Goal: Task Accomplishment & Management: Manage account settings

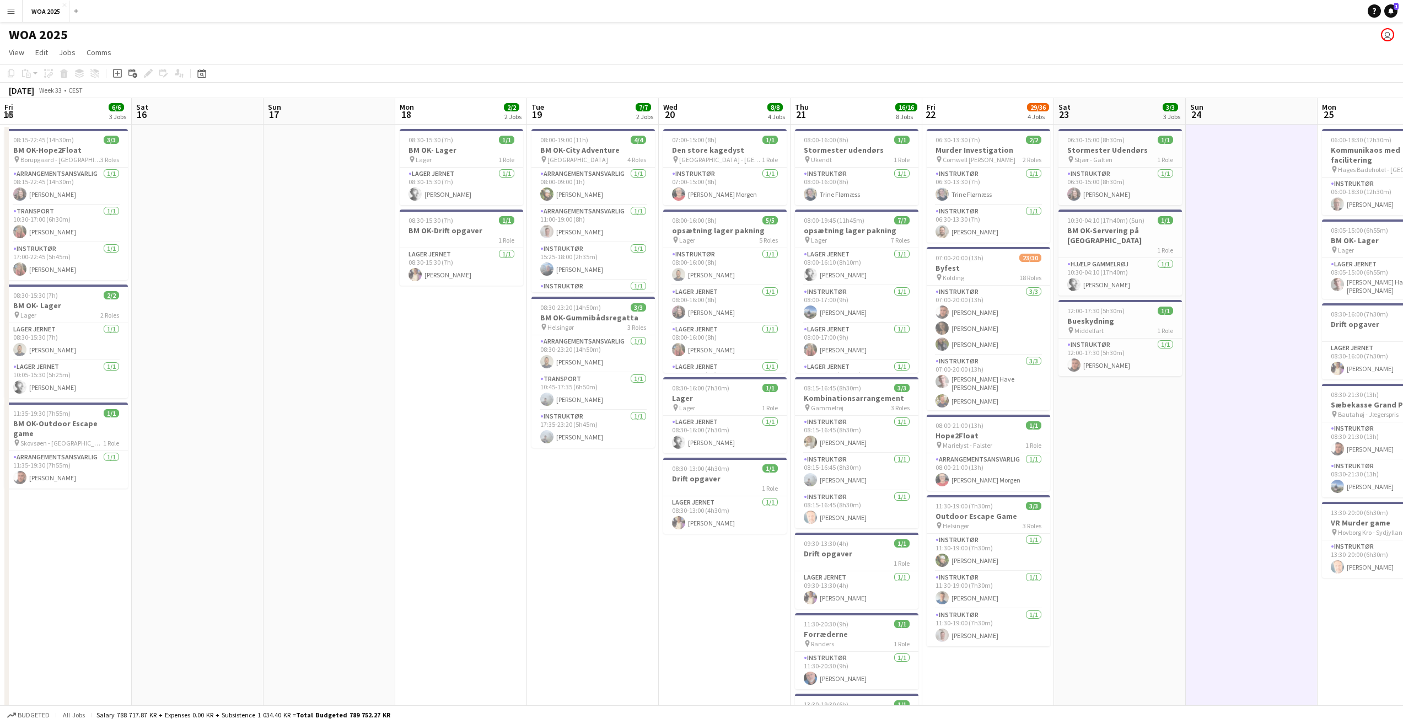
scroll to position [220, 0]
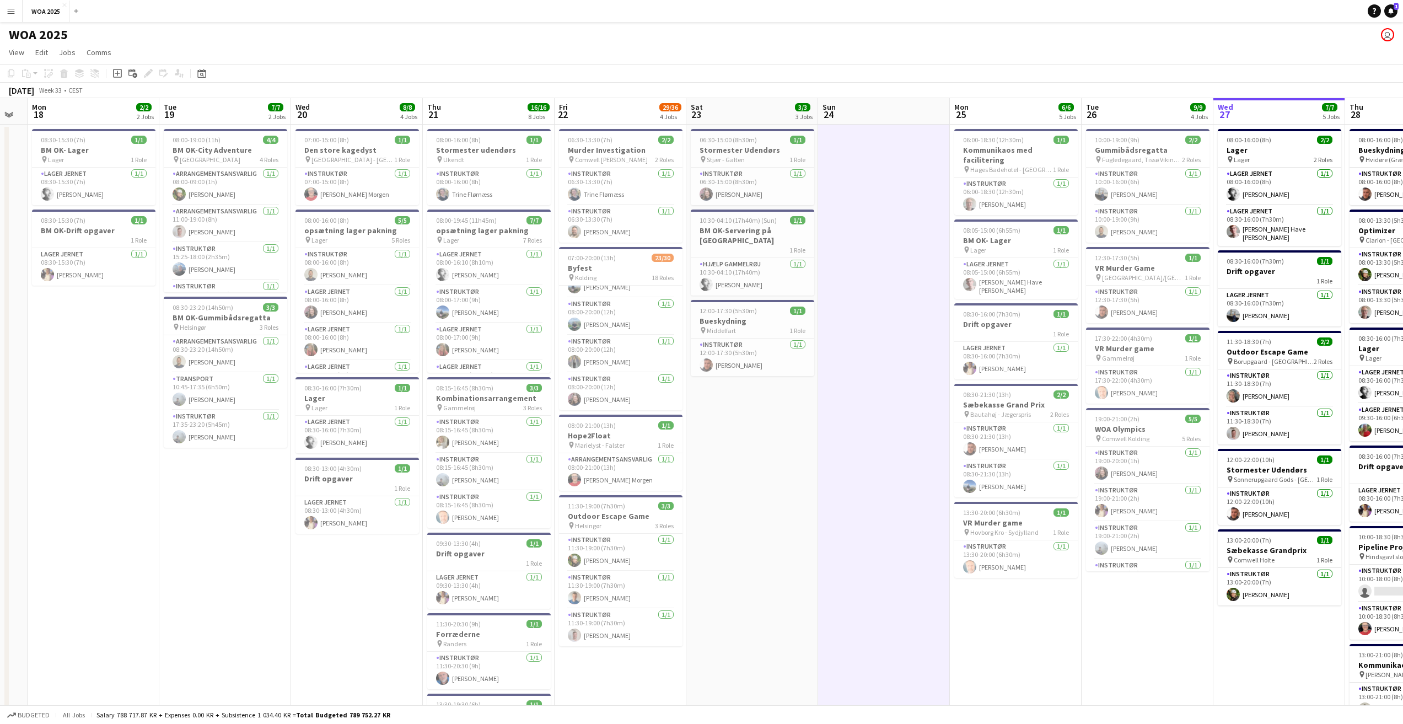
drag, startPoint x: 1358, startPoint y: 98, endPoint x: 684, endPoint y: 70, distance: 675.4
click at [880, 84] on div "[DATE] Week 33 • CEST" at bounding box center [701, 90] width 1403 height 15
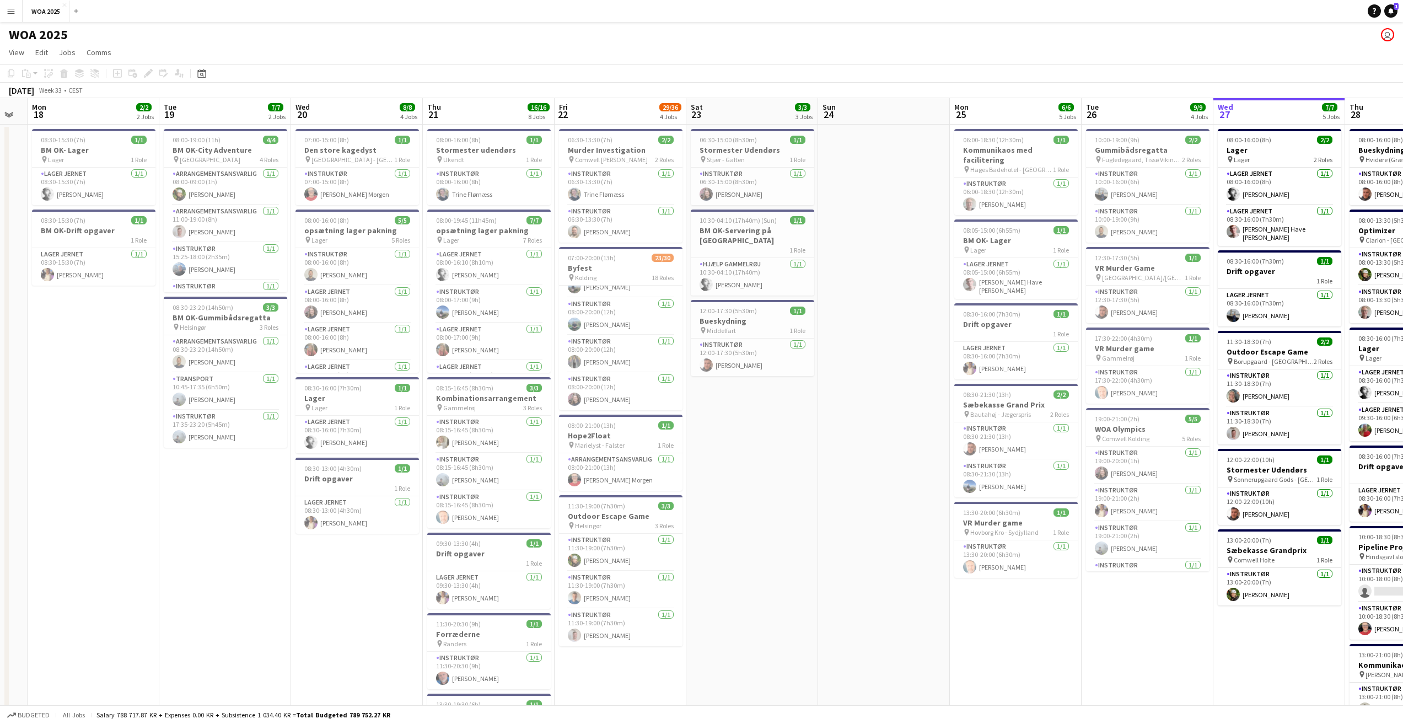
click at [205, 80] on app-toolbar "Copy Paste Paste Ctrl+V Paste with crew Ctrl+Shift+V Paste linked Job [GEOGRAPH…" at bounding box center [701, 73] width 1403 height 19
click at [204, 81] on app-toolbar "Copy Paste Paste Ctrl+V Paste with crew Ctrl+Shift+V Paste linked Job [GEOGRAPH…" at bounding box center [701, 73] width 1403 height 19
click at [203, 73] on icon "Date picker" at bounding box center [201, 73] width 9 height 9
click at [261, 213] on span "29" at bounding box center [261, 213] width 13 height 13
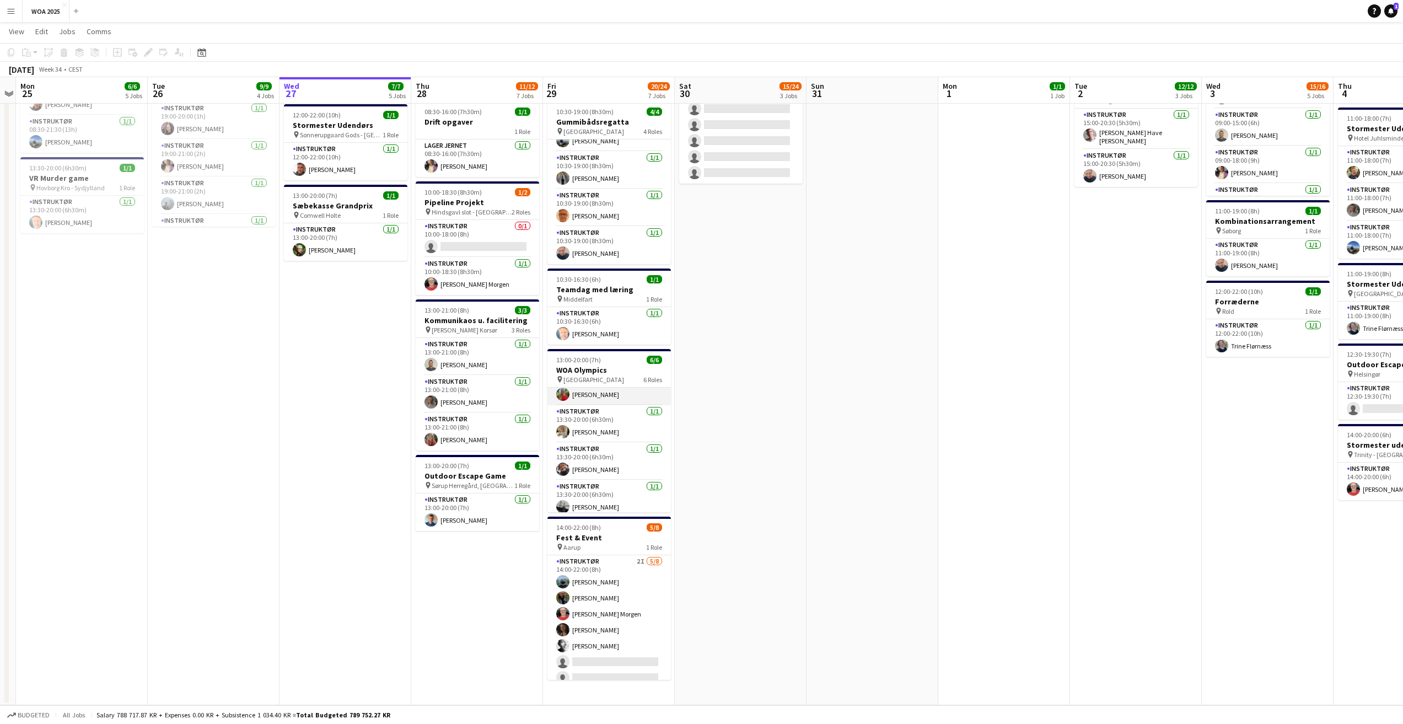
scroll to position [100, 0]
click at [198, 56] on icon at bounding box center [201, 52] width 8 height 9
click at [286, 92] on span "Next month" at bounding box center [291, 90] width 22 height 22
click at [234, 151] on span "3" at bounding box center [233, 146] width 13 height 13
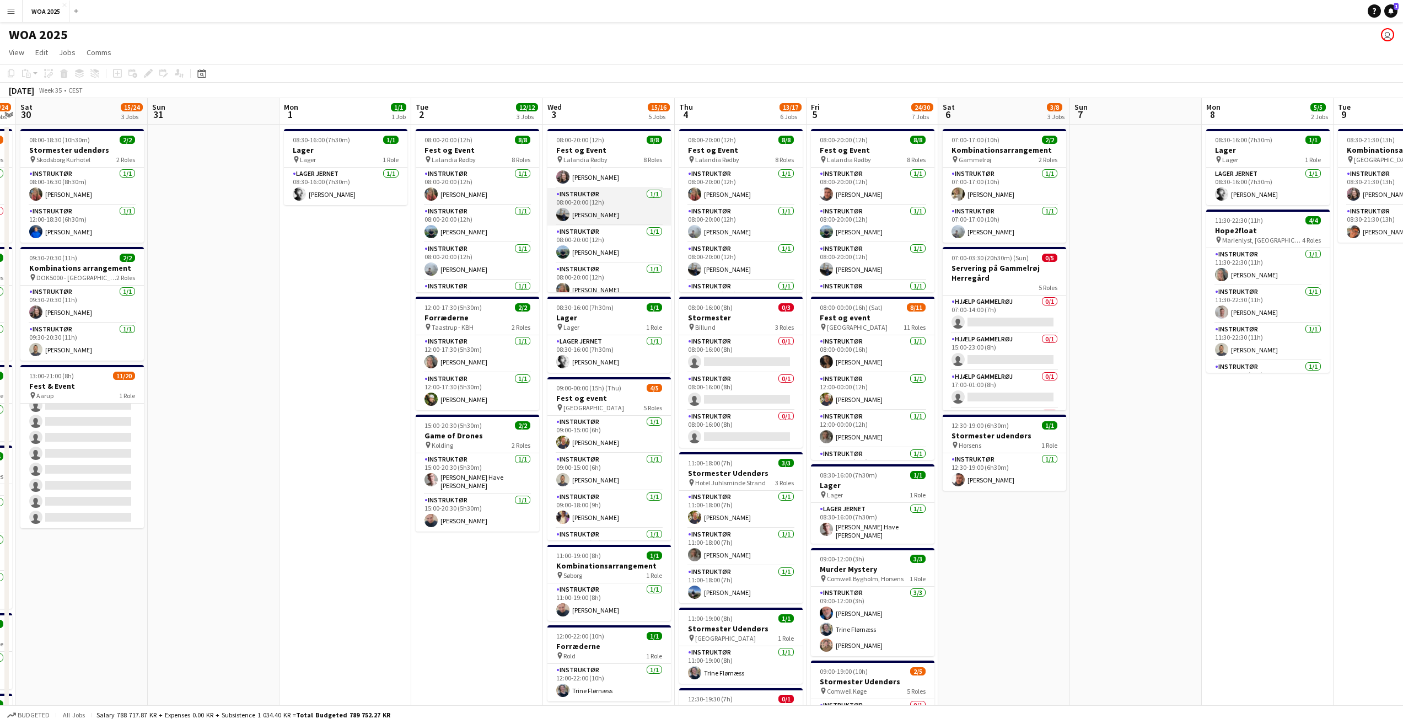
scroll to position [175, 0]
click at [200, 71] on icon at bounding box center [201, 73] width 8 height 9
click at [271, 118] on span "Previous month" at bounding box center [269, 111] width 22 height 22
click at [250, 212] on span "28" at bounding box center [247, 213] width 13 height 13
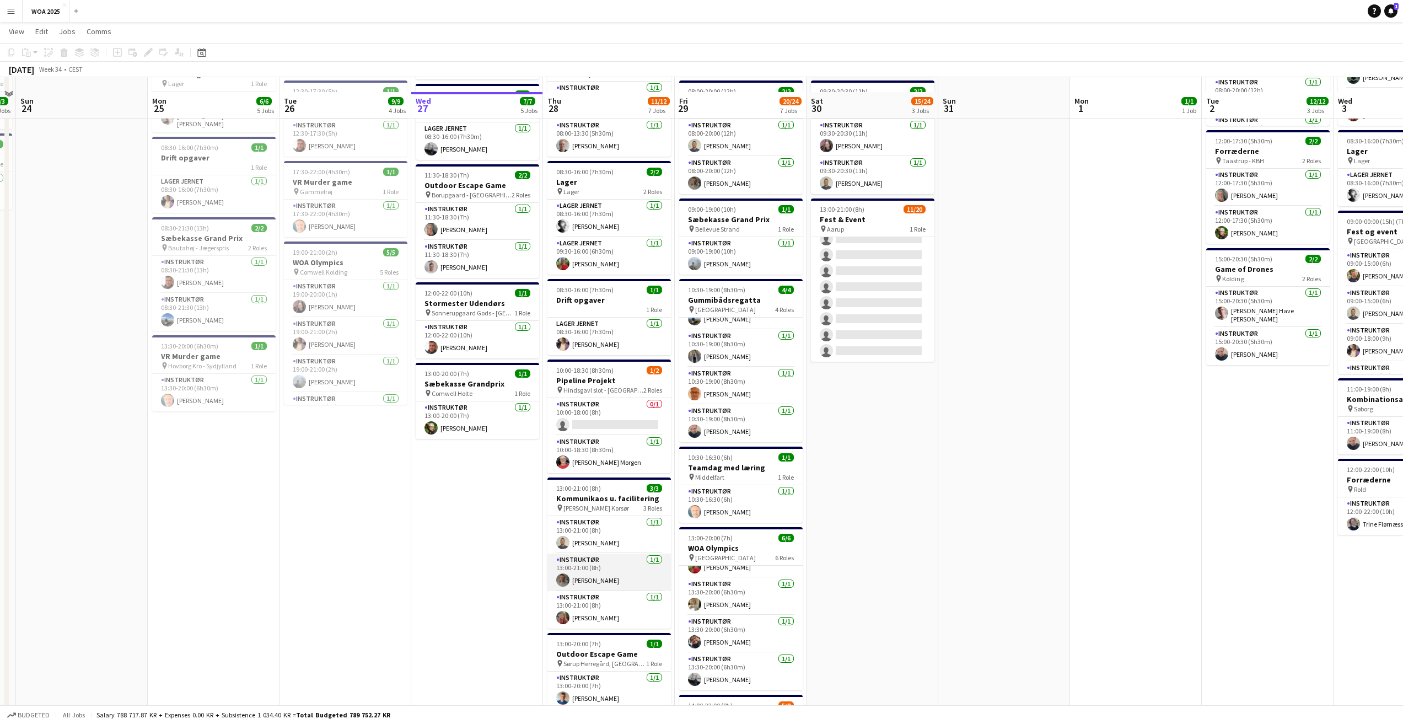
scroll to position [221, 0]
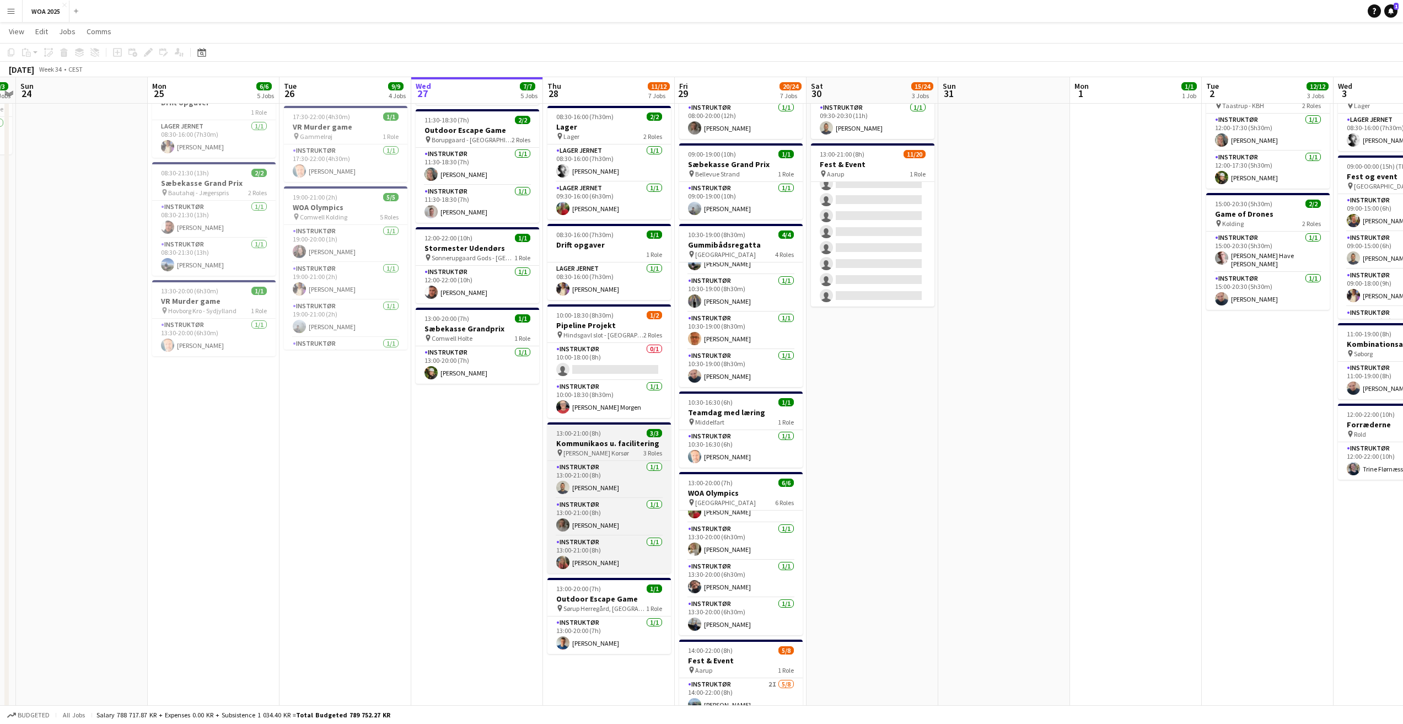
click at [608, 453] on span "[PERSON_NAME] Korsør" at bounding box center [596, 453] width 66 height 8
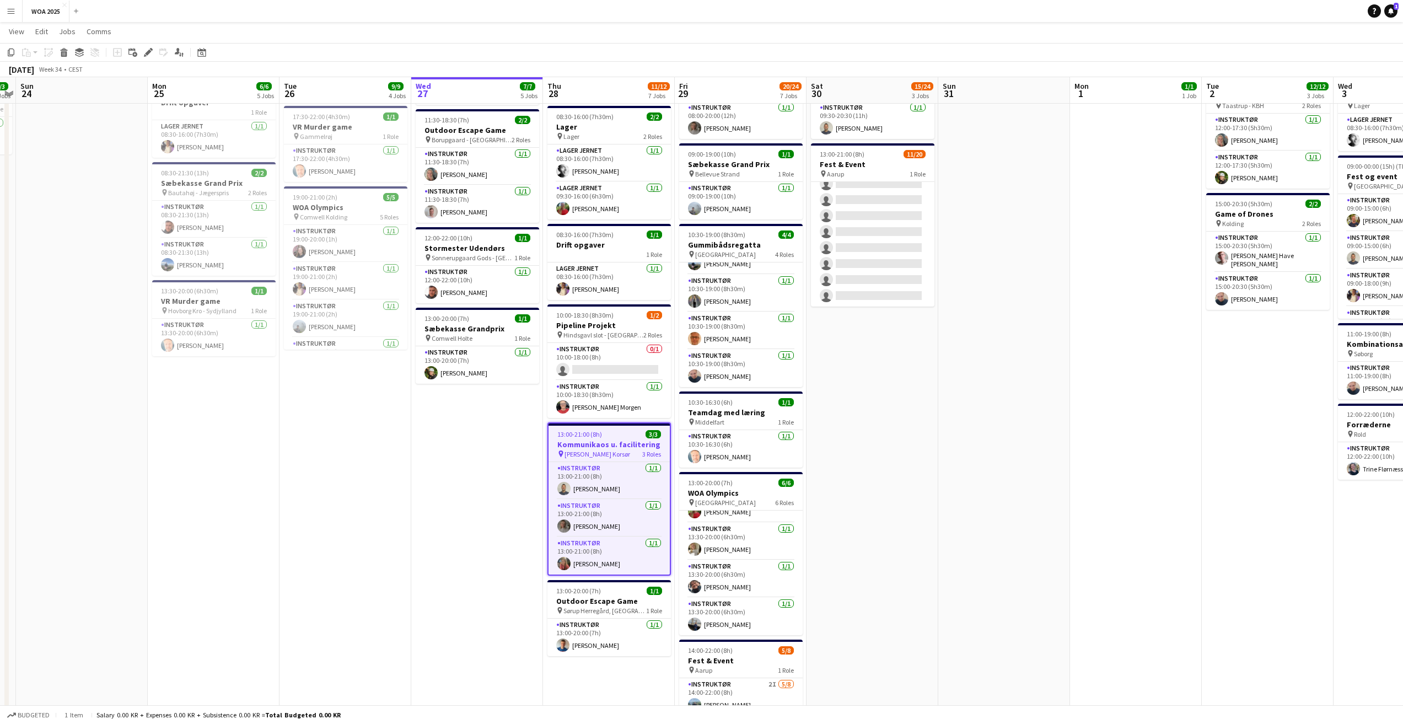
click at [609, 452] on span "[PERSON_NAME] Korsør" at bounding box center [598, 454] width 66 height 8
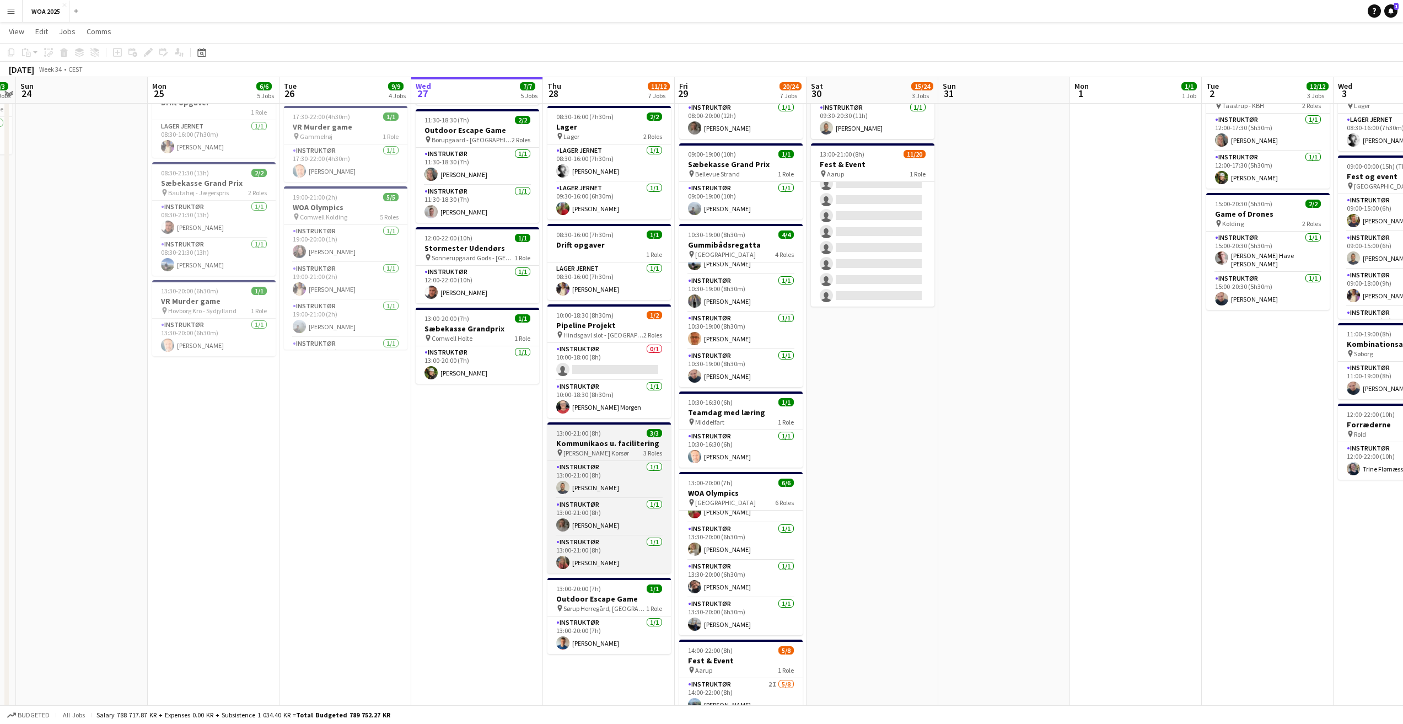
click at [609, 452] on span "[PERSON_NAME] Korsør" at bounding box center [596, 453] width 66 height 8
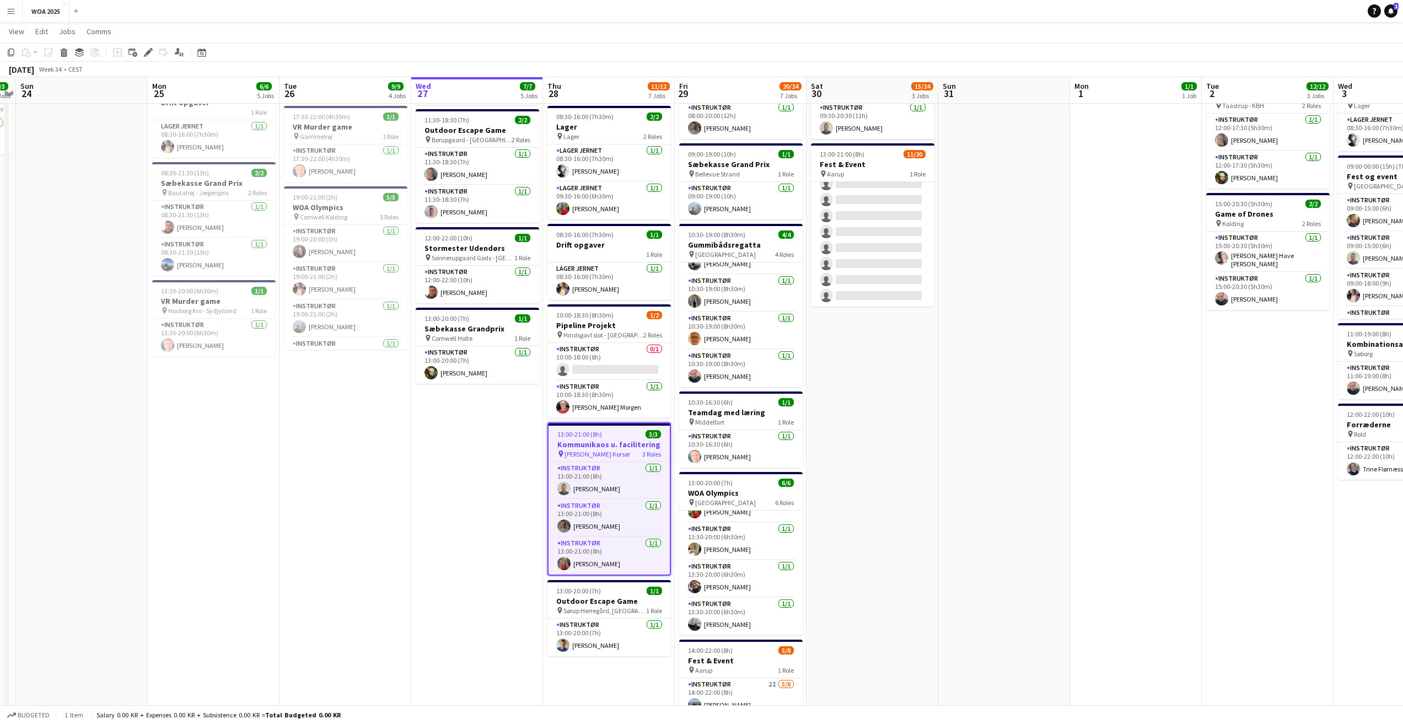
click at [609, 452] on span "[PERSON_NAME] Korsør" at bounding box center [598, 454] width 66 height 8
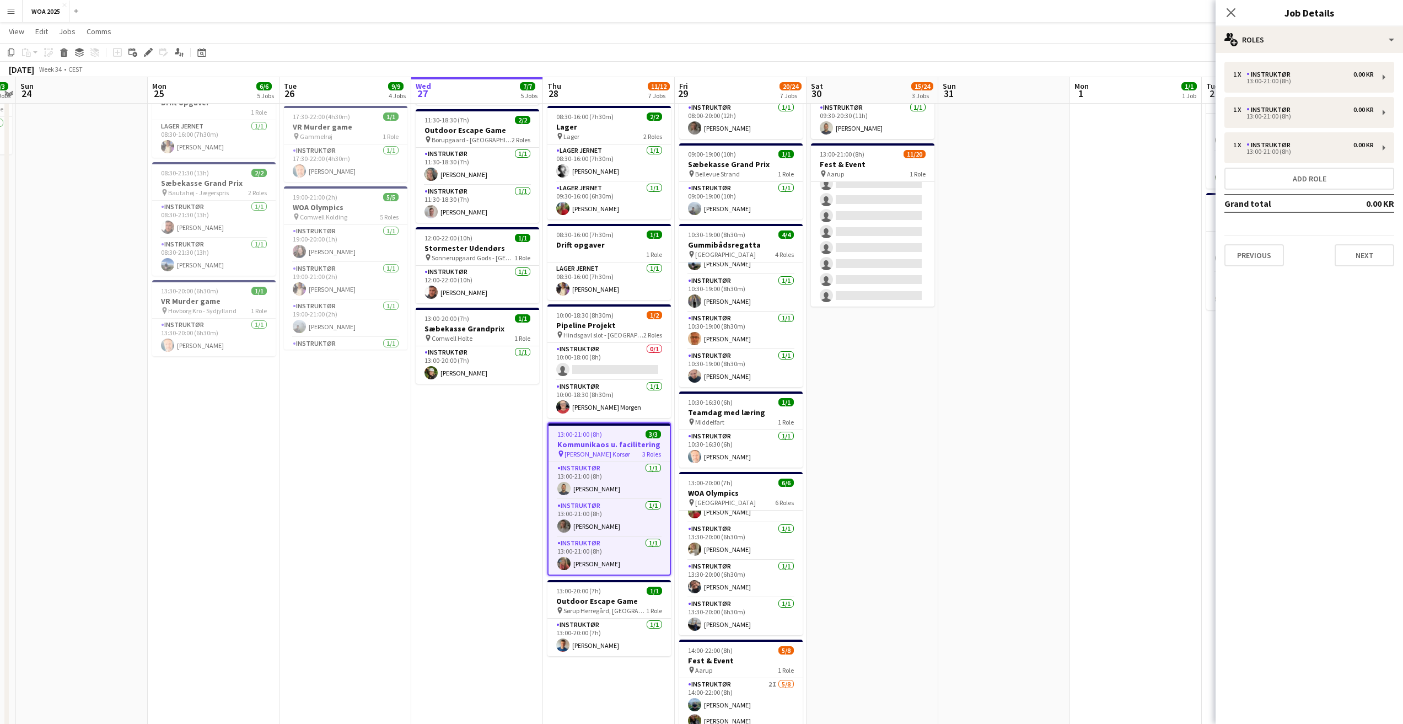
click at [1195, 367] on app-date-cell "08:30-16:00 (7h30m) 1/1 Lager pin Lager 1 Role Lager Jernet [DATE] 08:30-16:00 …" at bounding box center [1136, 365] width 132 height 925
